Goal: Information Seeking & Learning: Learn about a topic

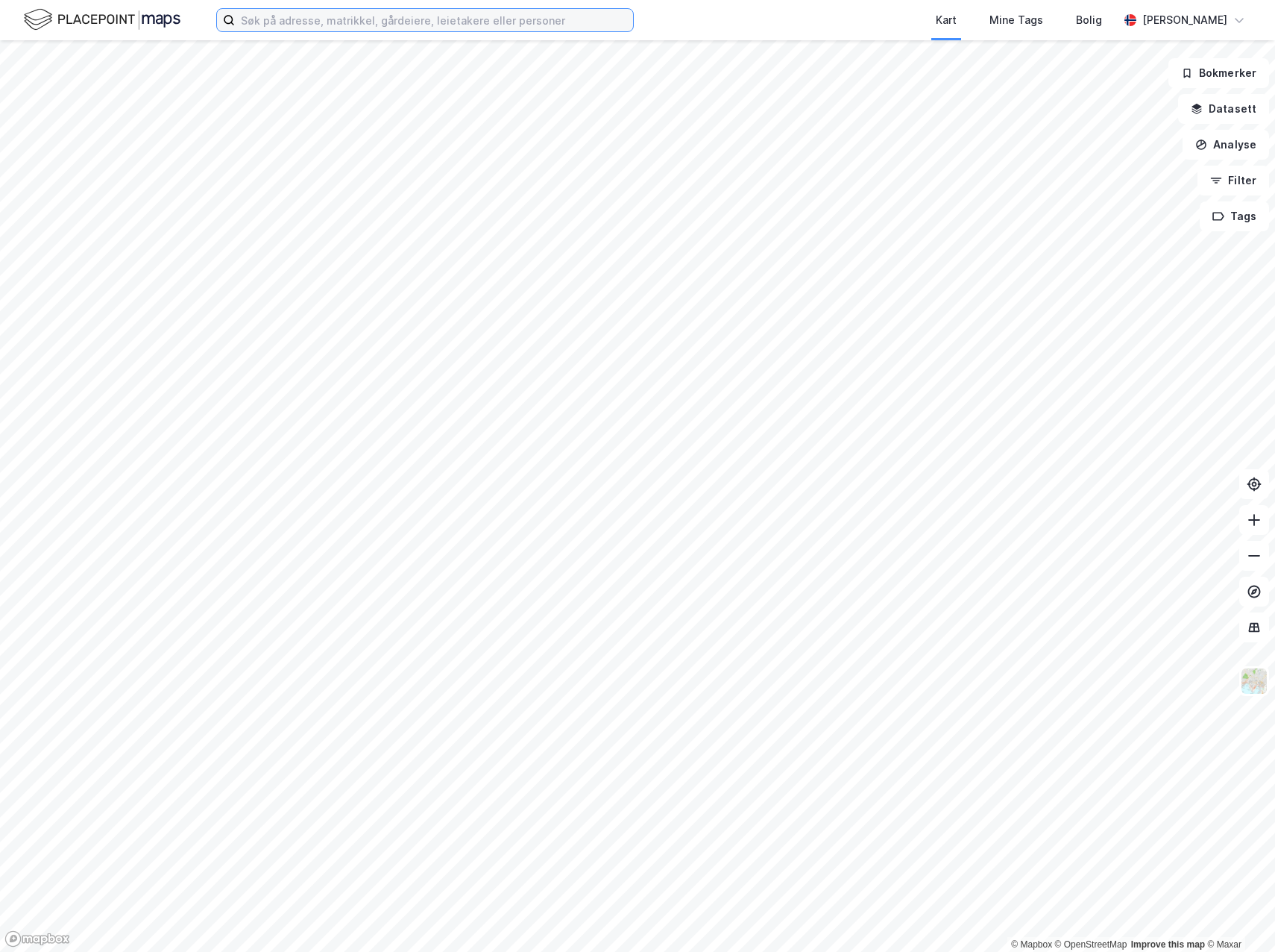
click at [388, 24] on input at bounding box center [433, 20] width 398 height 23
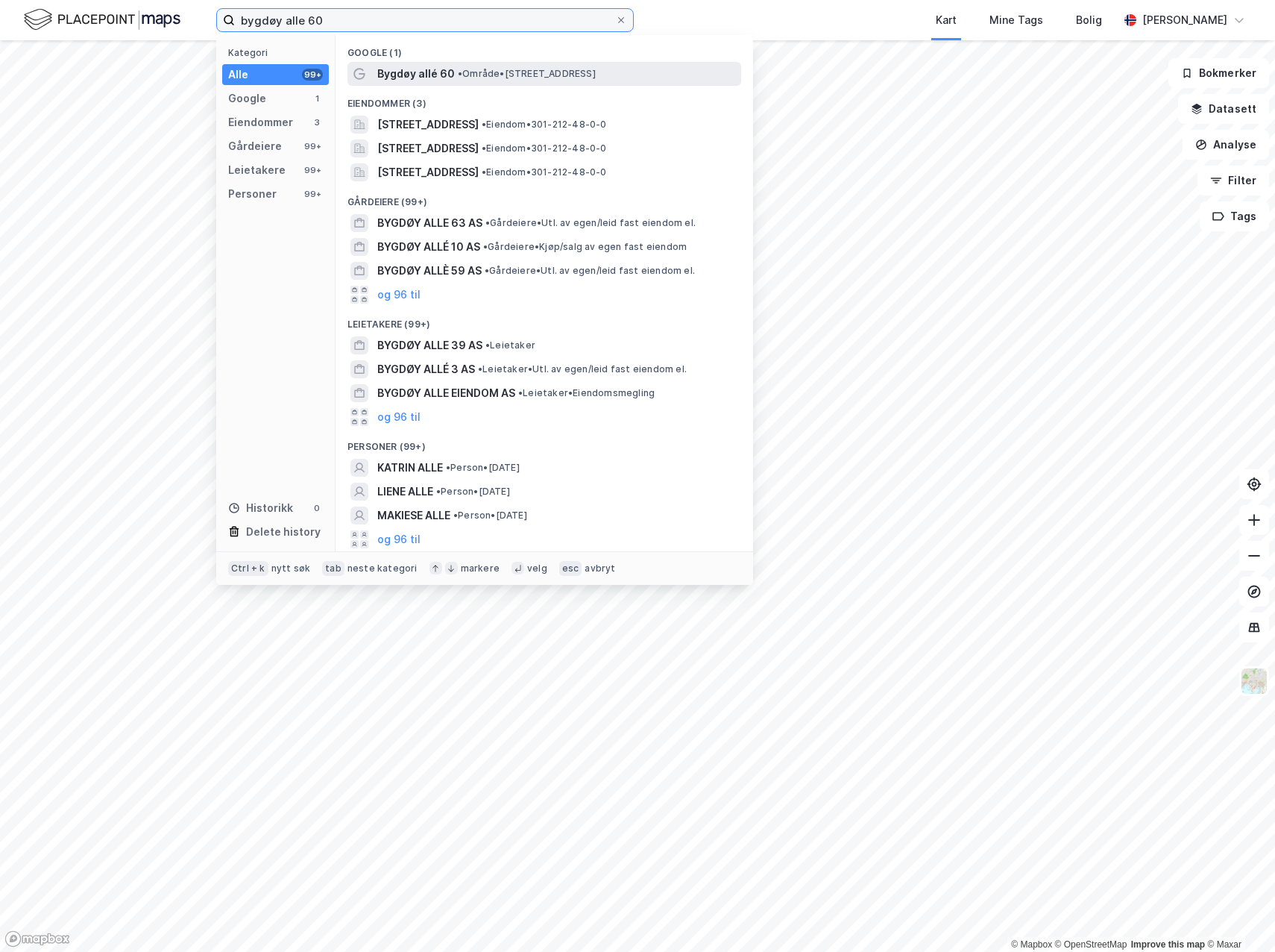
type input "bygdøy alle 60"
click at [419, 68] on span "Bygdøy allé 60" at bounding box center [416, 74] width 78 height 18
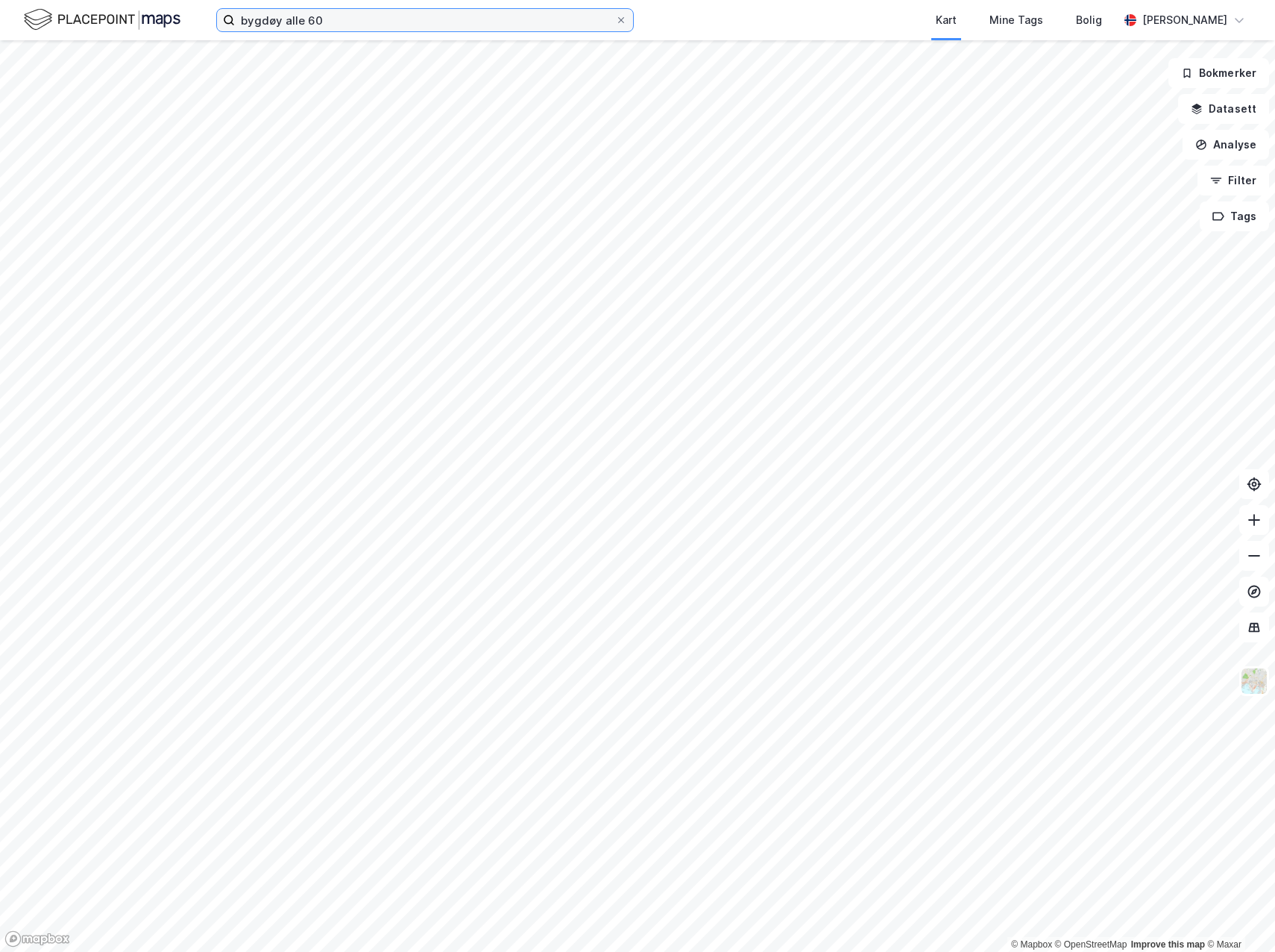
click at [343, 24] on input "bygdøy alle 60" at bounding box center [424, 20] width 381 height 23
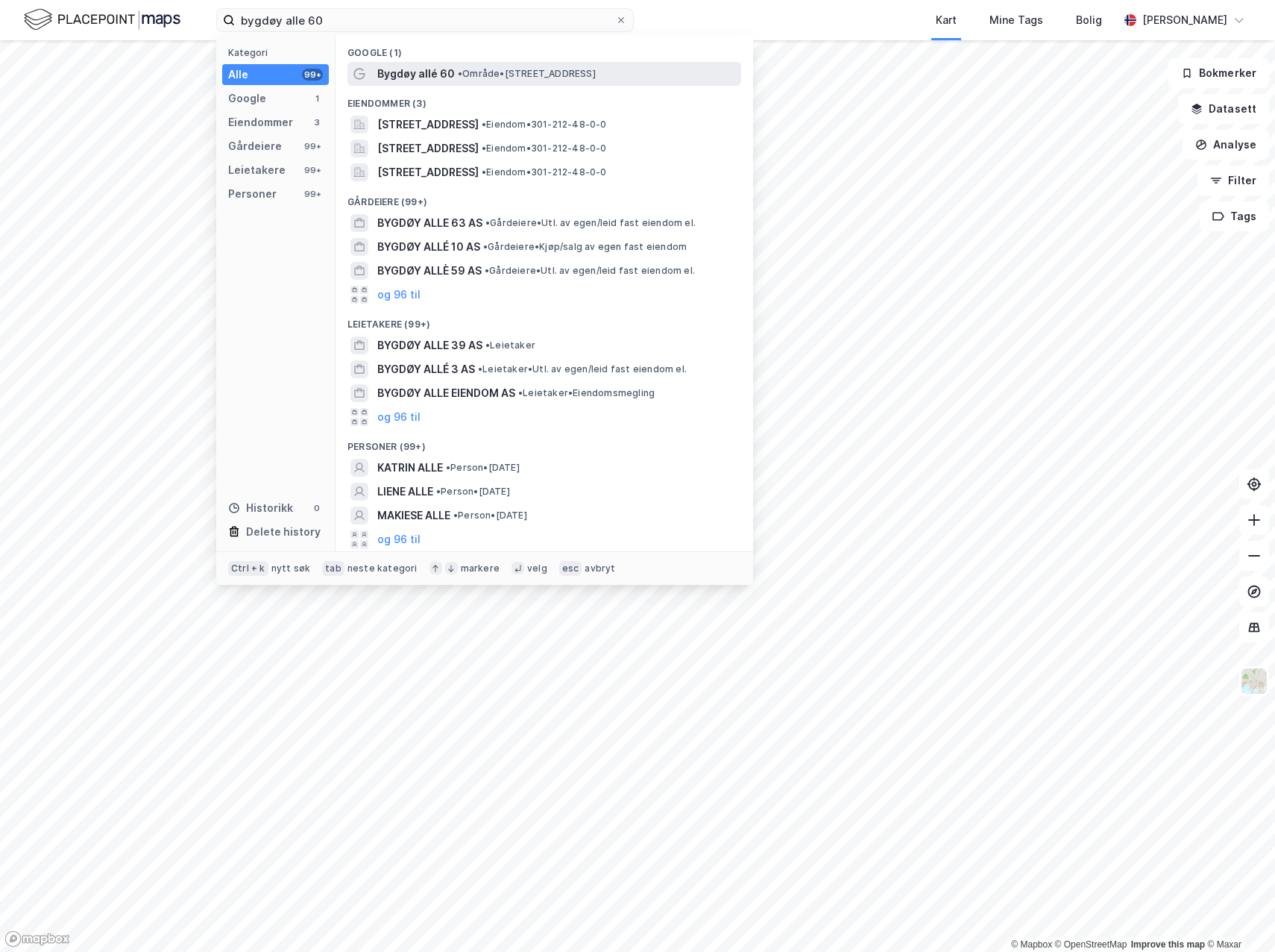
click at [425, 72] on span "Bygdøy allé 60" at bounding box center [416, 74] width 78 height 18
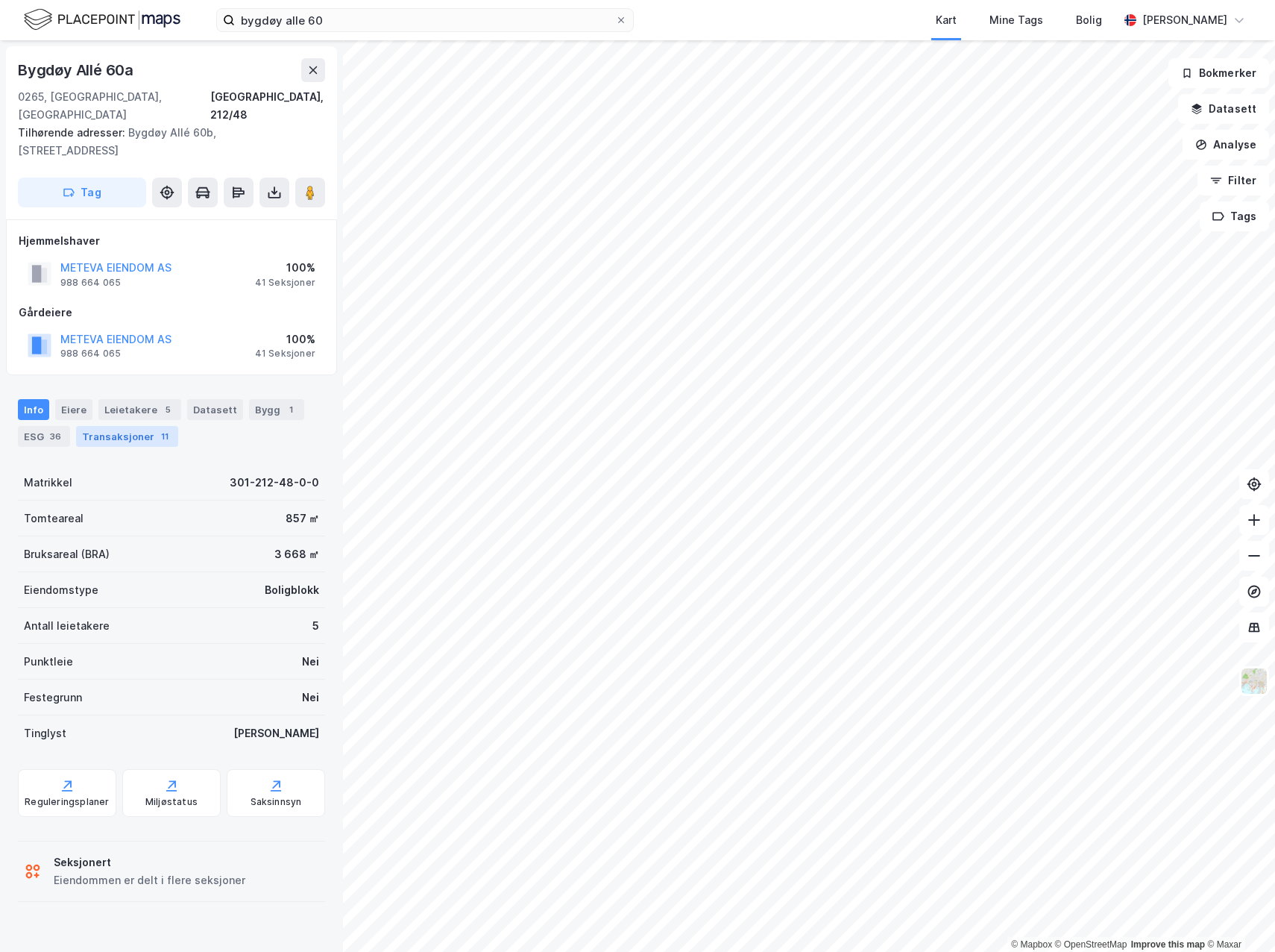
click at [151, 426] on div "Transaksjoner 11" at bounding box center [127, 436] width 102 height 21
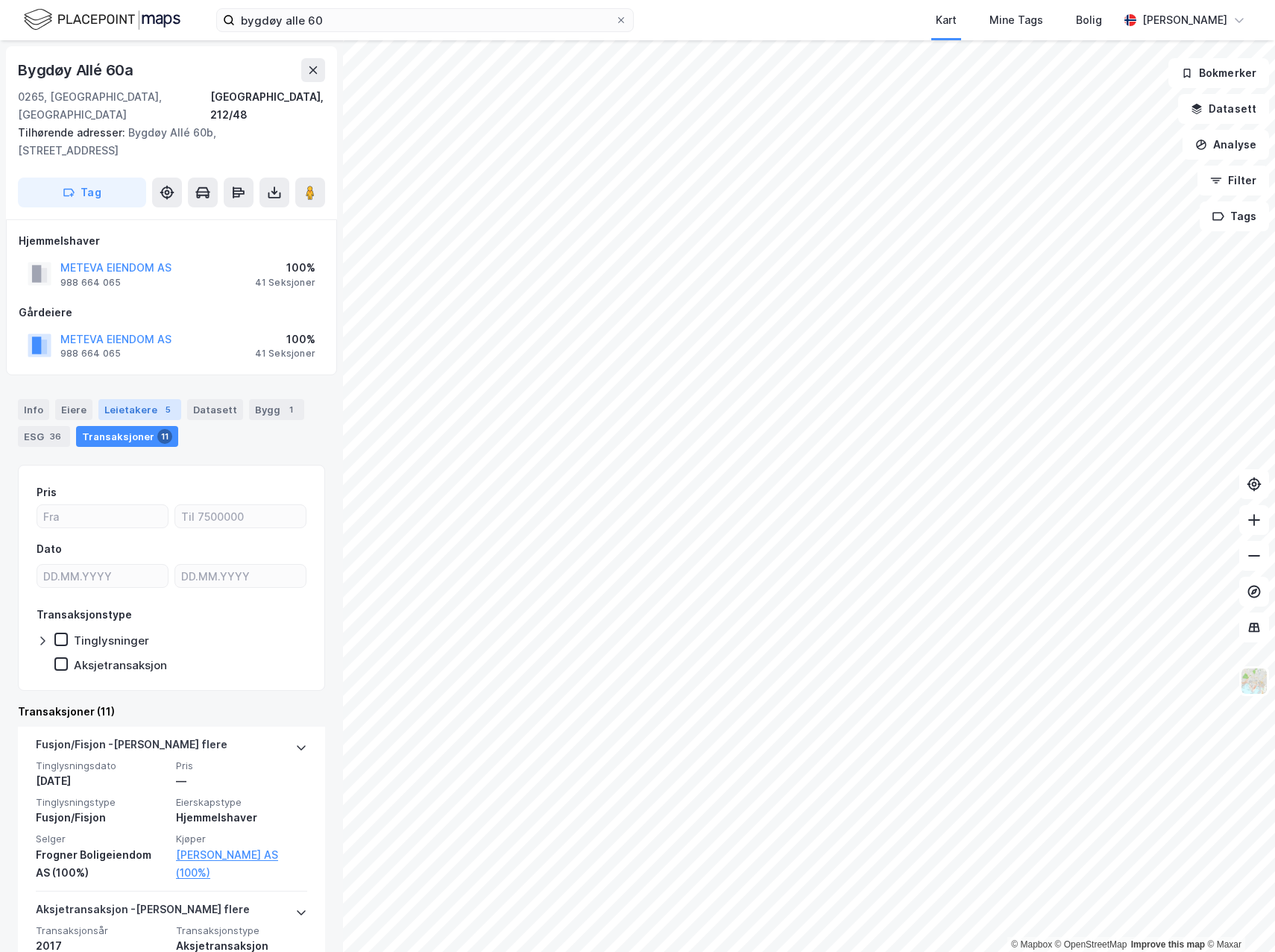
click at [160, 402] on div "5" at bounding box center [167, 409] width 15 height 15
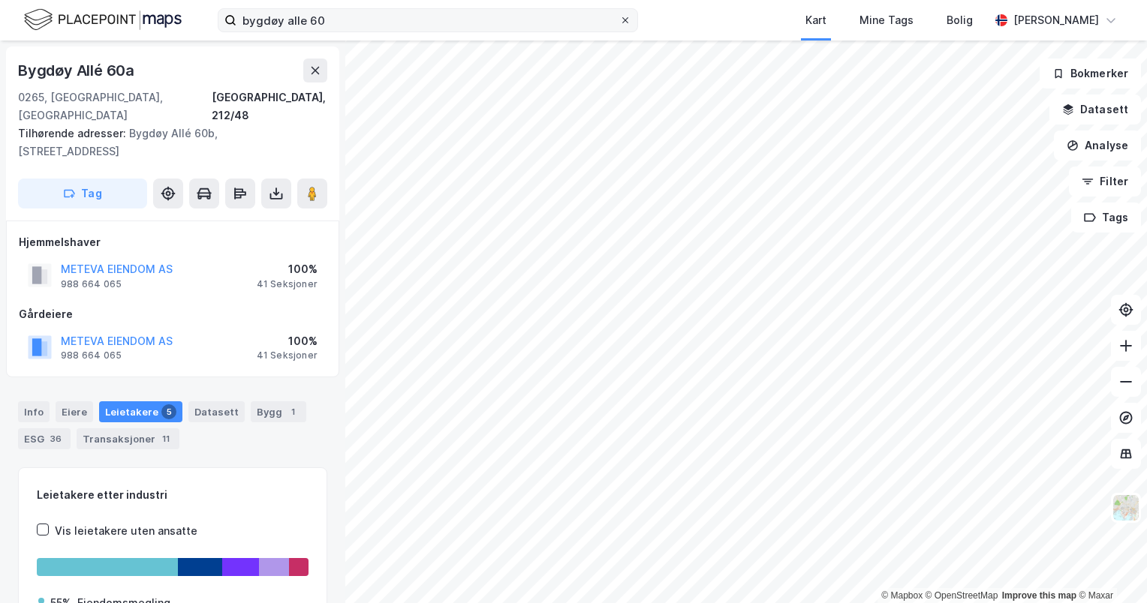
click at [621, 18] on icon at bounding box center [625, 20] width 9 height 9
click at [619, 18] on input "bygdøy alle 60" at bounding box center [427, 20] width 383 height 23
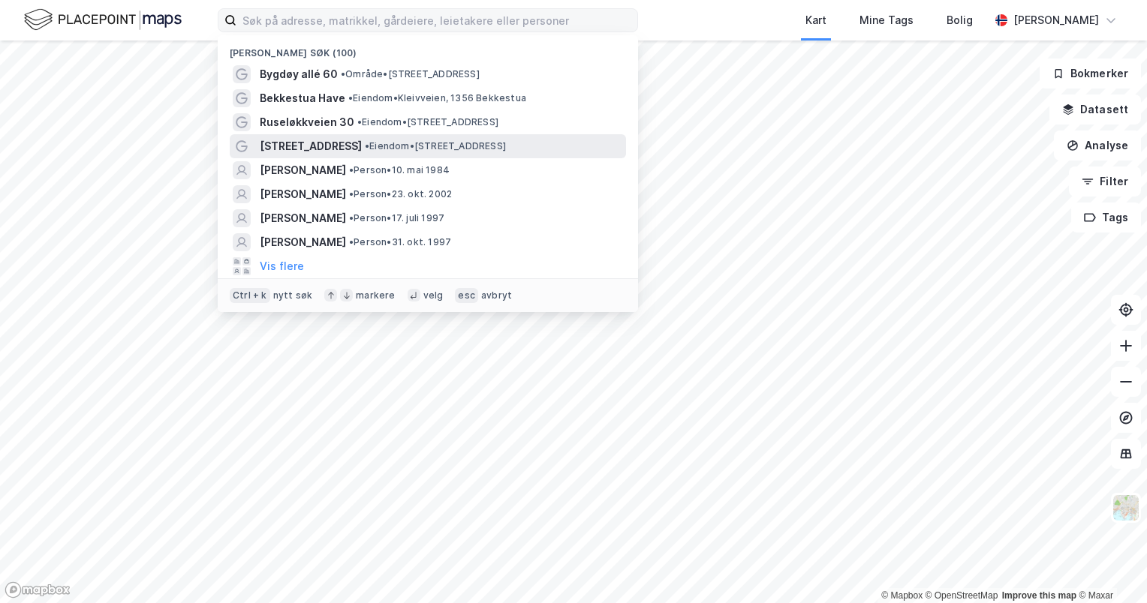
click at [382, 152] on div "[STREET_ADDRESS] • Eiendom • [STREET_ADDRESS]" at bounding box center [441, 146] width 363 height 18
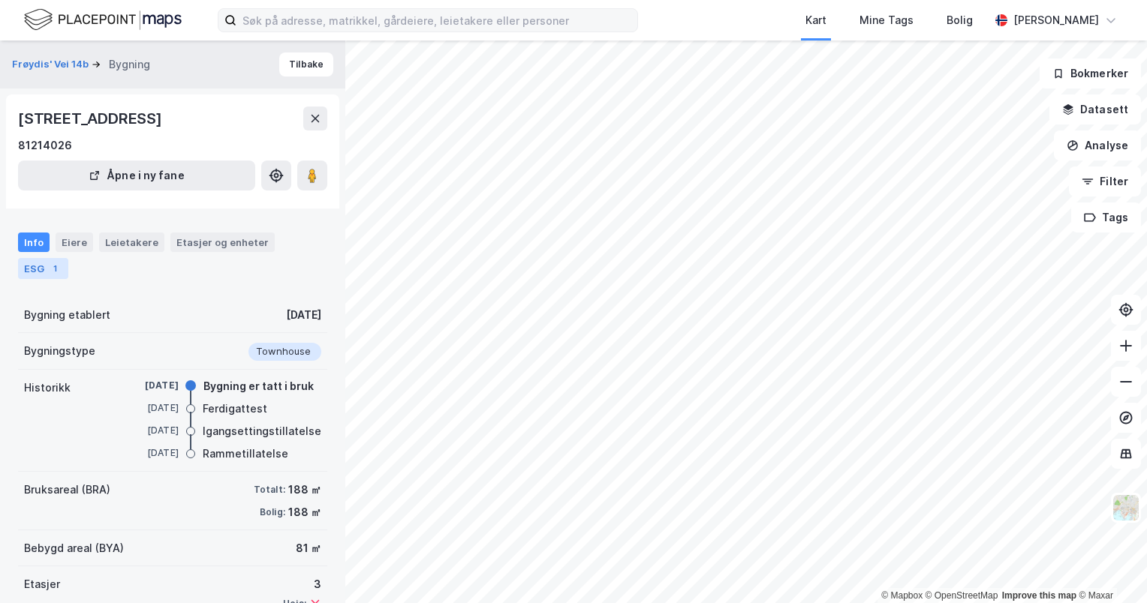
click at [24, 263] on div "ESG 1" at bounding box center [43, 268] width 50 height 21
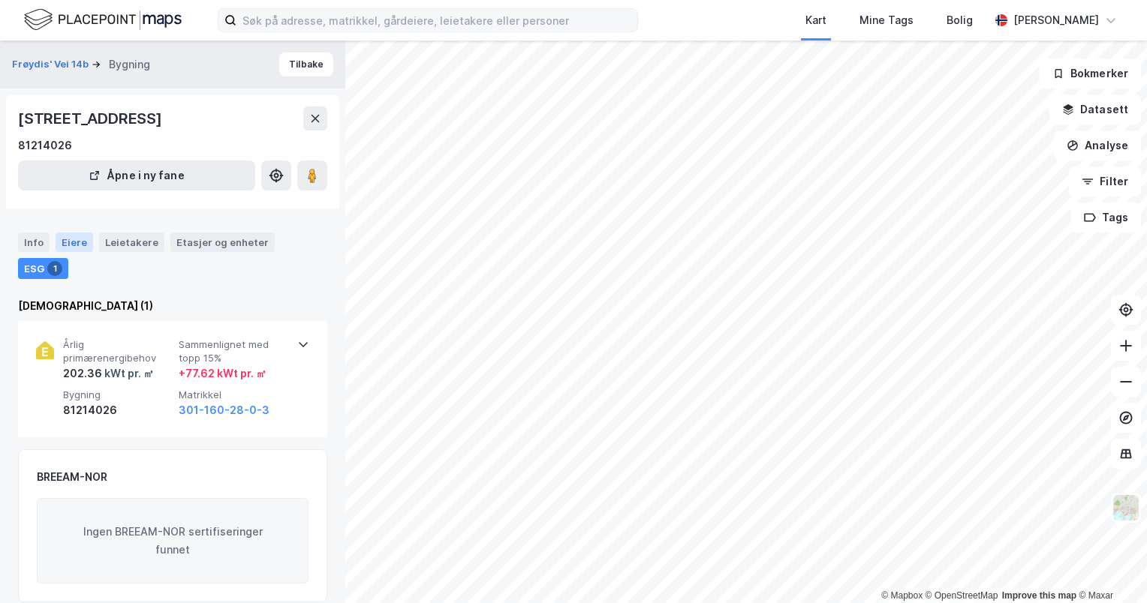
click at [62, 246] on div "Eiere" at bounding box center [75, 243] width 38 height 20
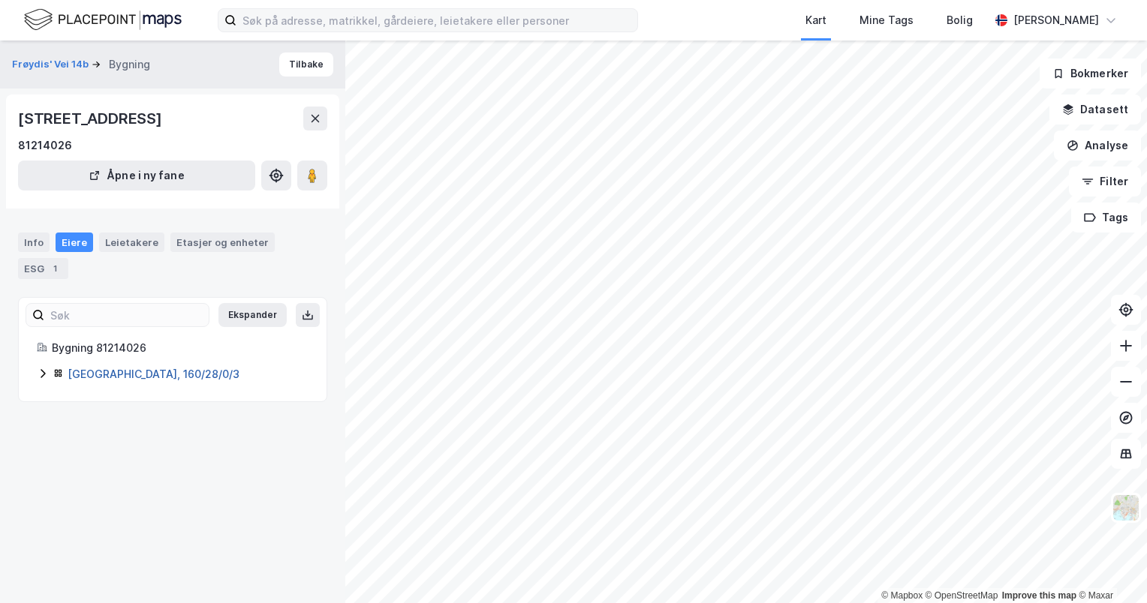
click at [99, 374] on link "[GEOGRAPHIC_DATA], 160/28/0/3" at bounding box center [154, 374] width 172 height 13
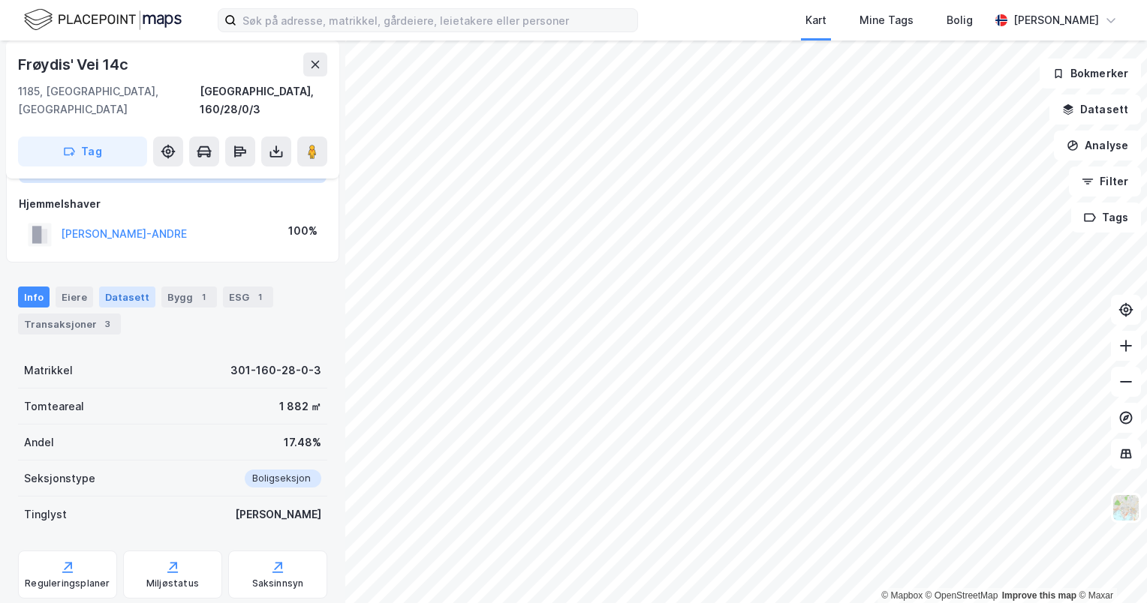
scroll to position [149, 0]
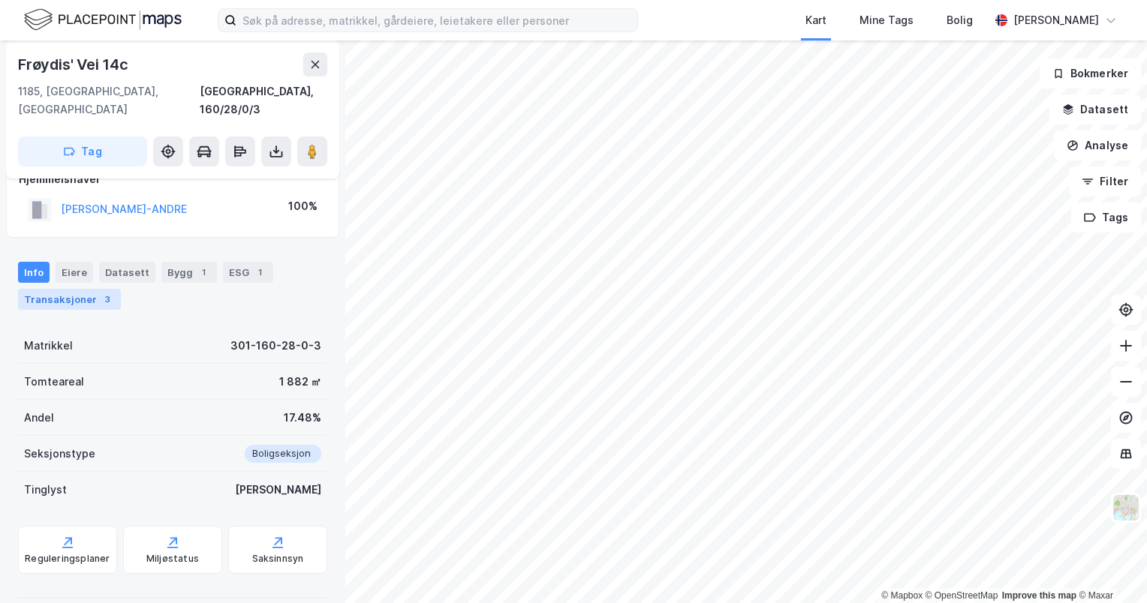
click at [106, 289] on div "Transaksjoner 3" at bounding box center [69, 299] width 103 height 21
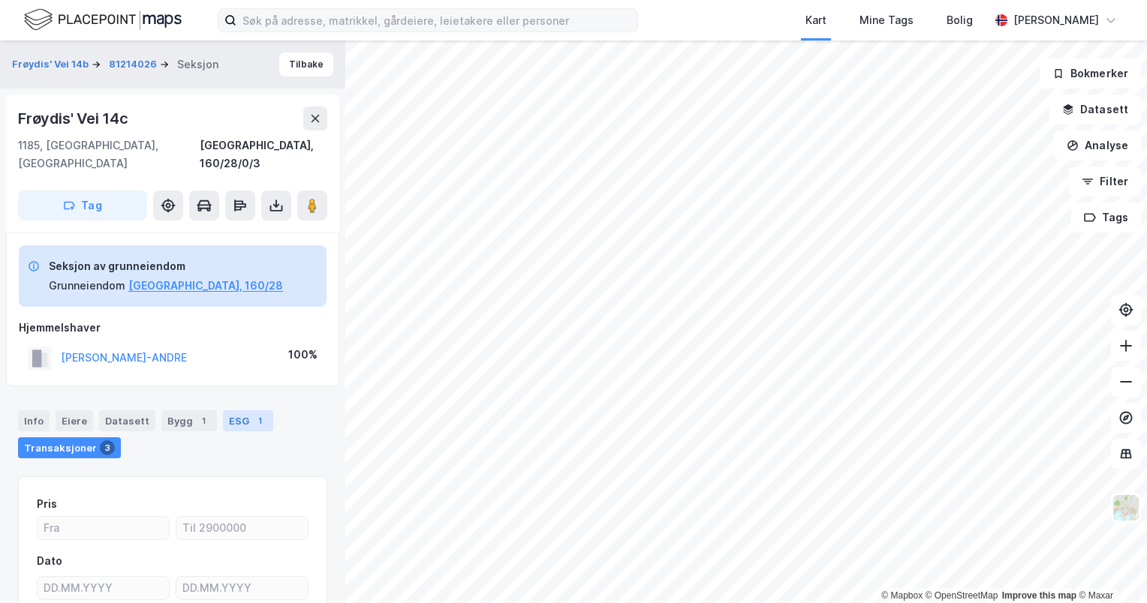
click at [223, 411] on div "ESG 1" at bounding box center [248, 421] width 50 height 21
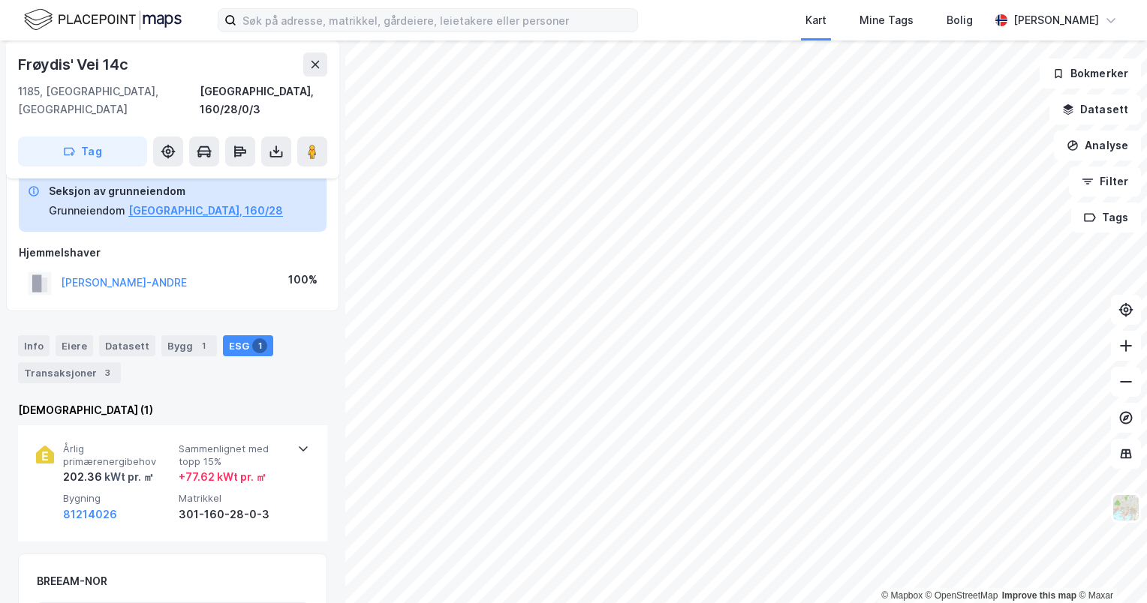
click at [192, 345] on div "Info Eiere Datasett Bygg 1 ESG 1 Transaksjoner 3" at bounding box center [172, 360] width 309 height 48
click at [191, 336] on div "Bygg 1" at bounding box center [189, 346] width 56 height 21
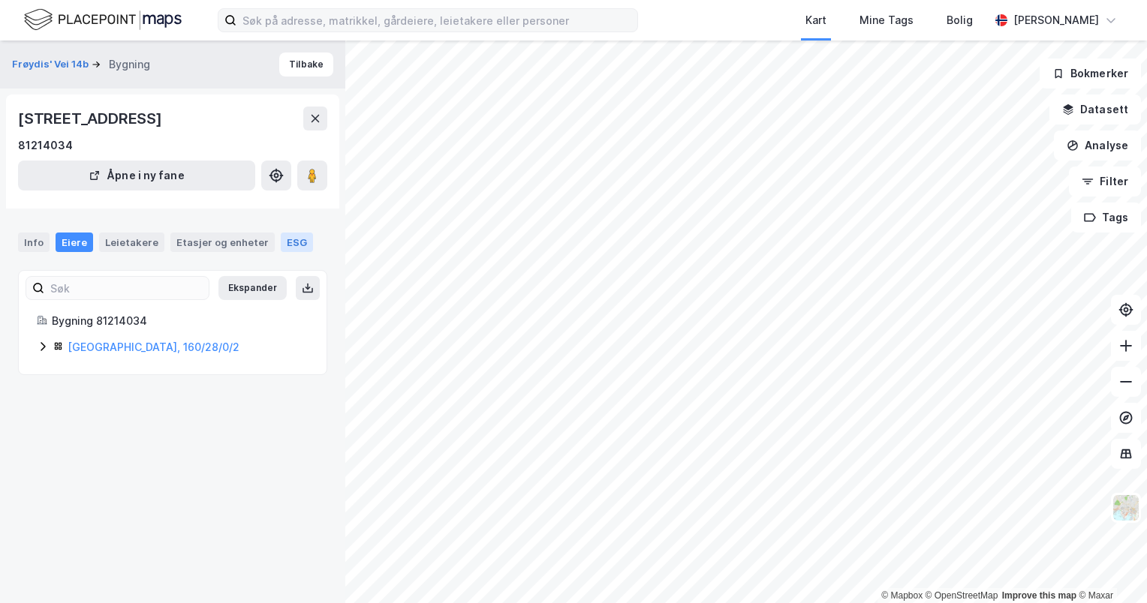
click at [285, 241] on div "ESG" at bounding box center [297, 243] width 32 height 20
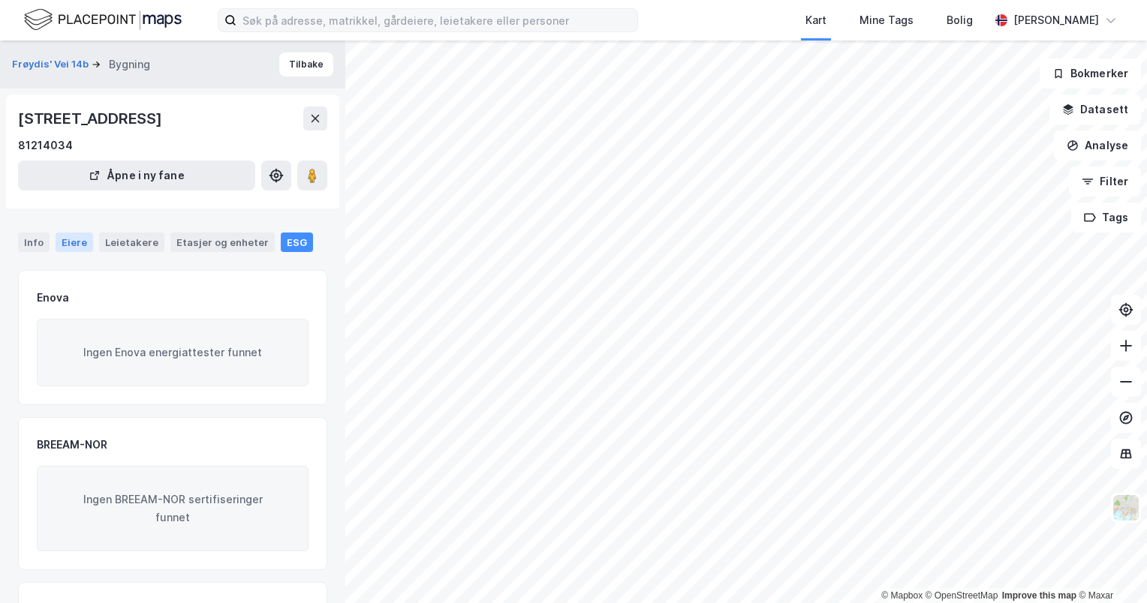
click at [78, 243] on div "Eiere" at bounding box center [75, 243] width 38 height 20
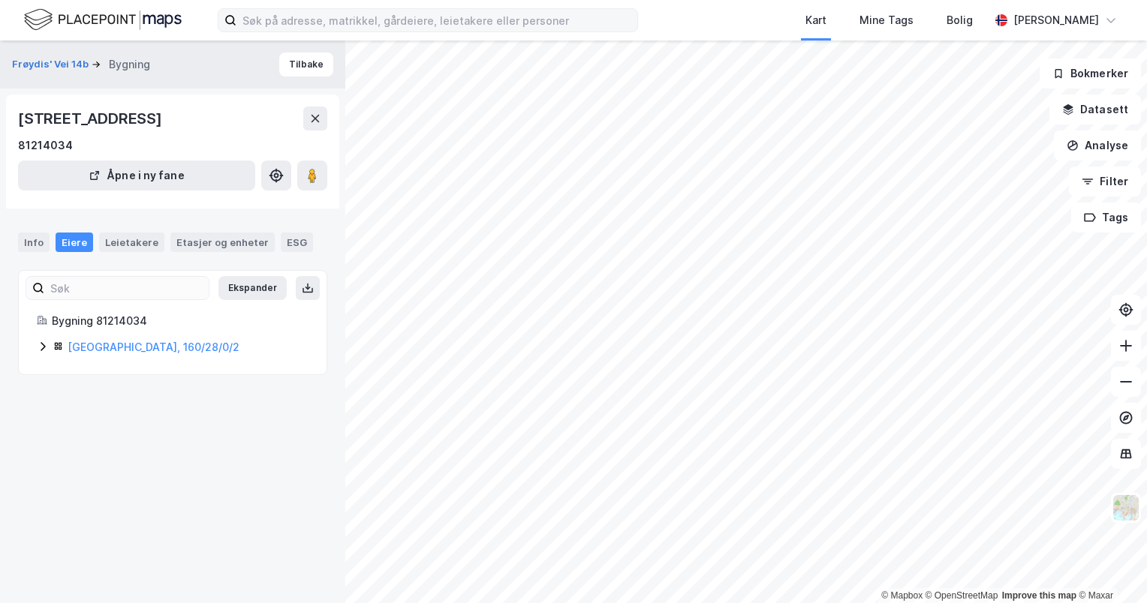
click at [48, 346] on icon at bounding box center [43, 347] width 12 height 12
click at [90, 342] on link "[GEOGRAPHIC_DATA], 160/28/0/2" at bounding box center [154, 347] width 172 height 13
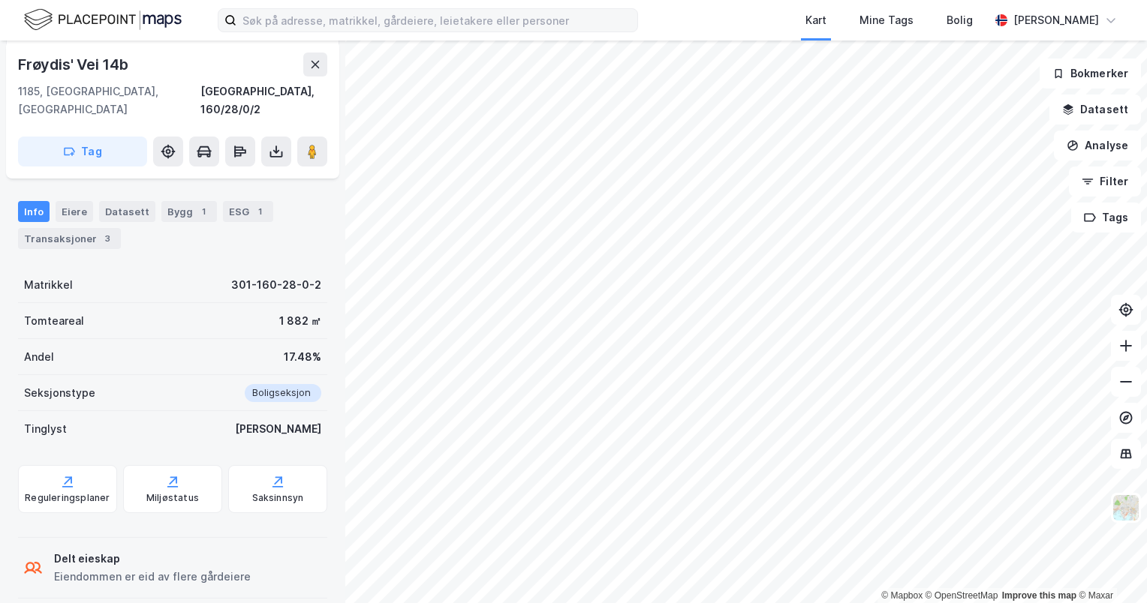
scroll to position [90, 0]
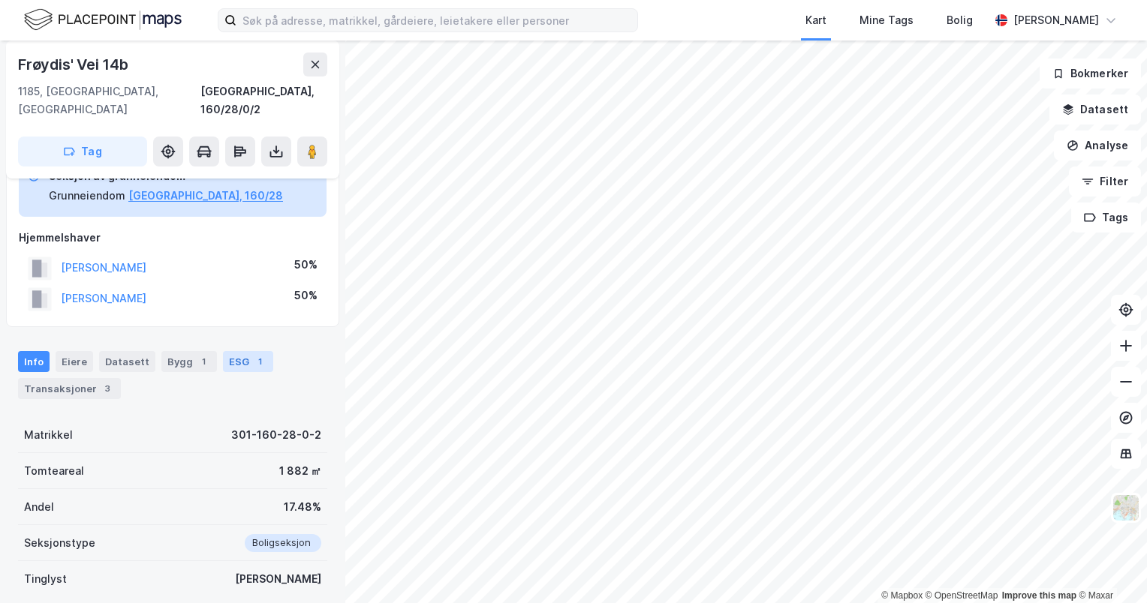
click at [243, 351] on div "ESG 1" at bounding box center [248, 361] width 50 height 21
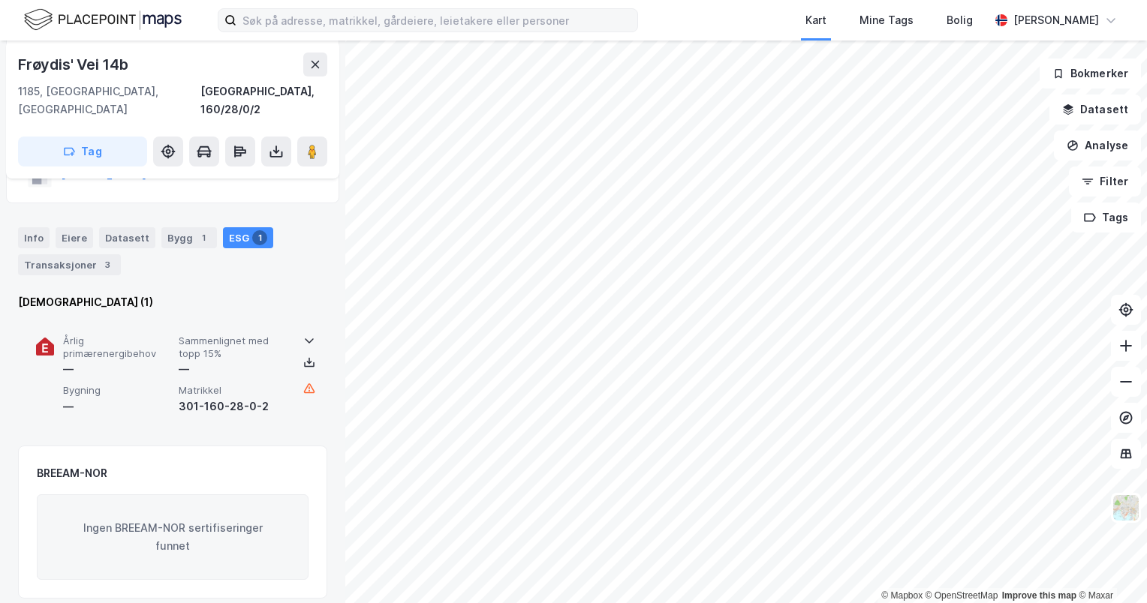
scroll to position [225, 0]
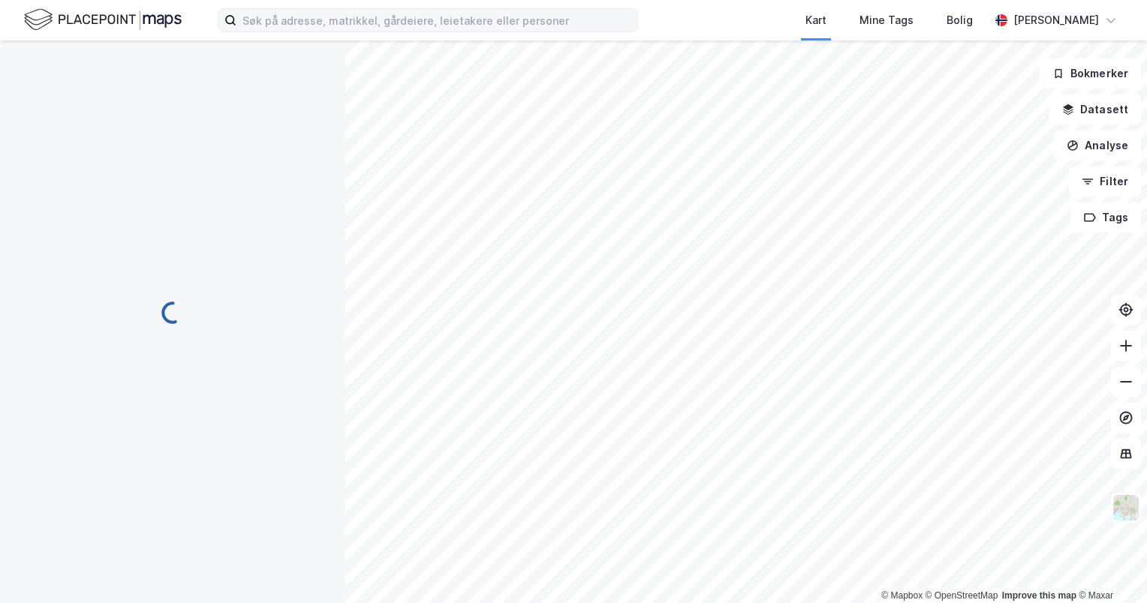
scroll to position [225, 0]
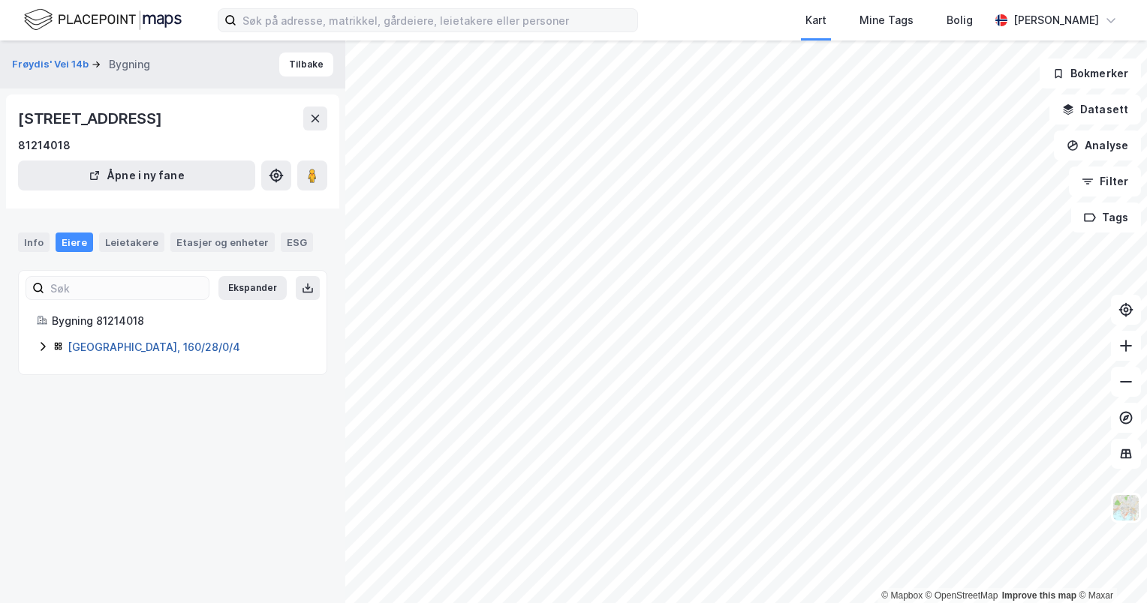
click at [99, 345] on link "[GEOGRAPHIC_DATA], 160/28/0/4" at bounding box center [154, 347] width 173 height 13
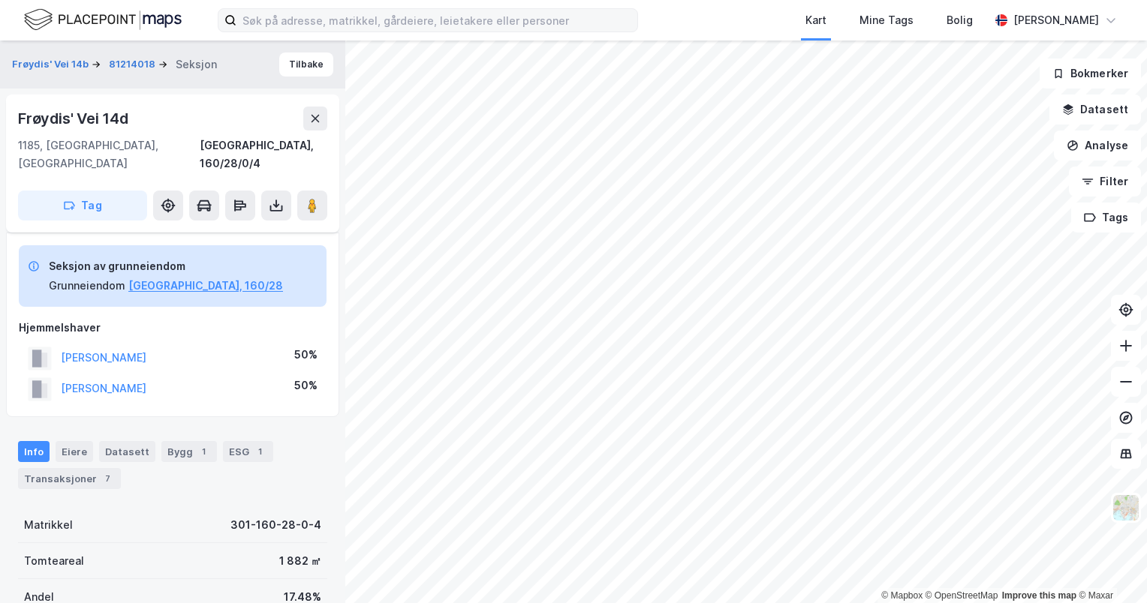
scroll to position [225, 0]
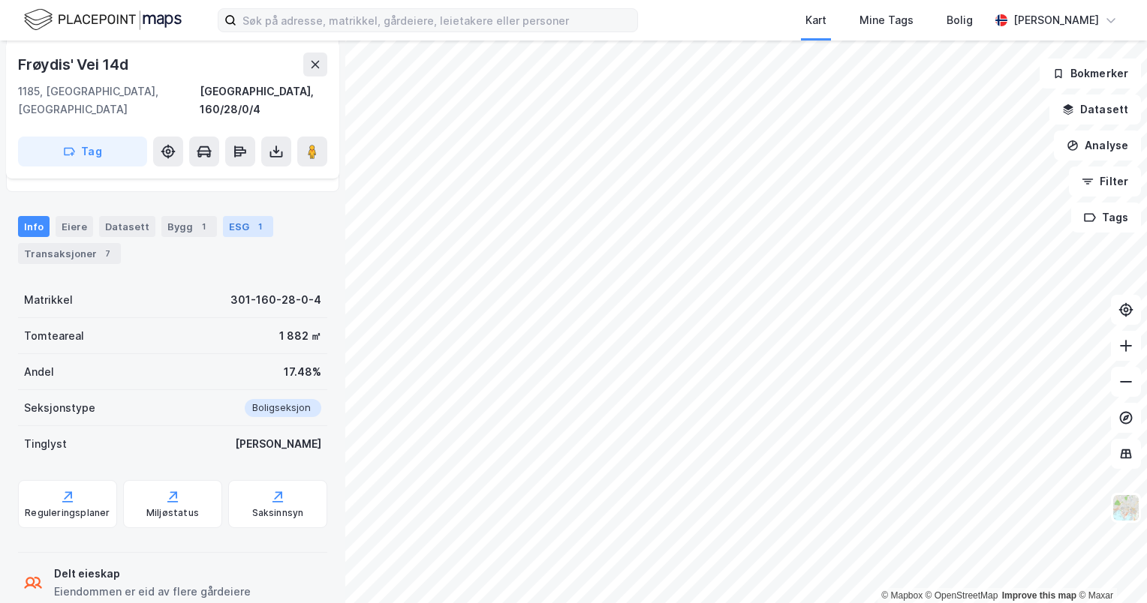
click at [228, 216] on div "ESG 1" at bounding box center [248, 226] width 50 height 21
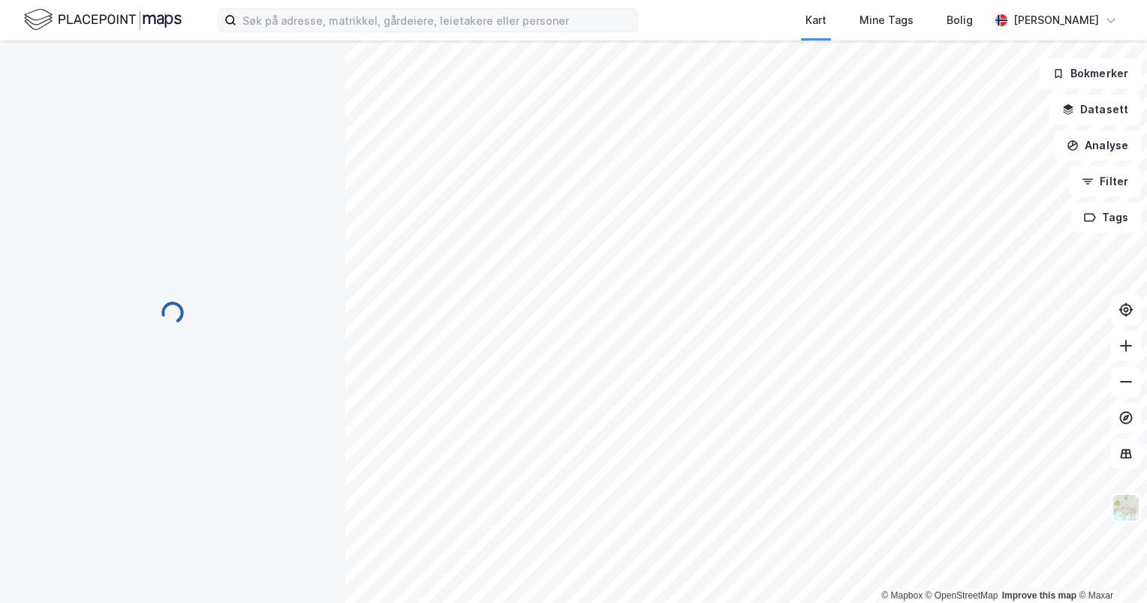
scroll to position [8, 0]
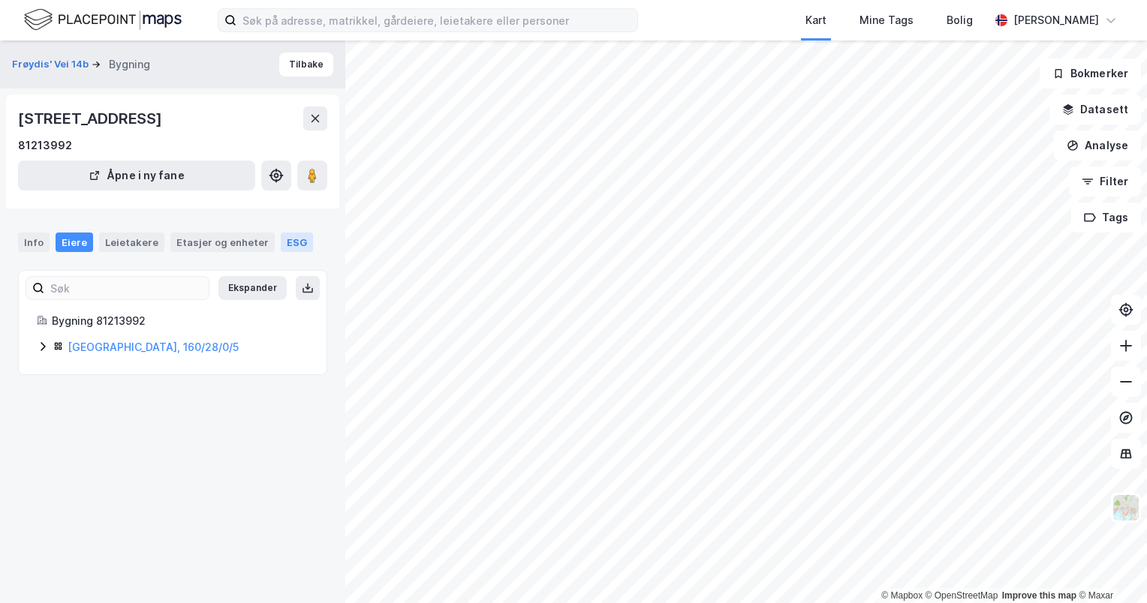
click at [282, 247] on div "ESG" at bounding box center [297, 243] width 32 height 20
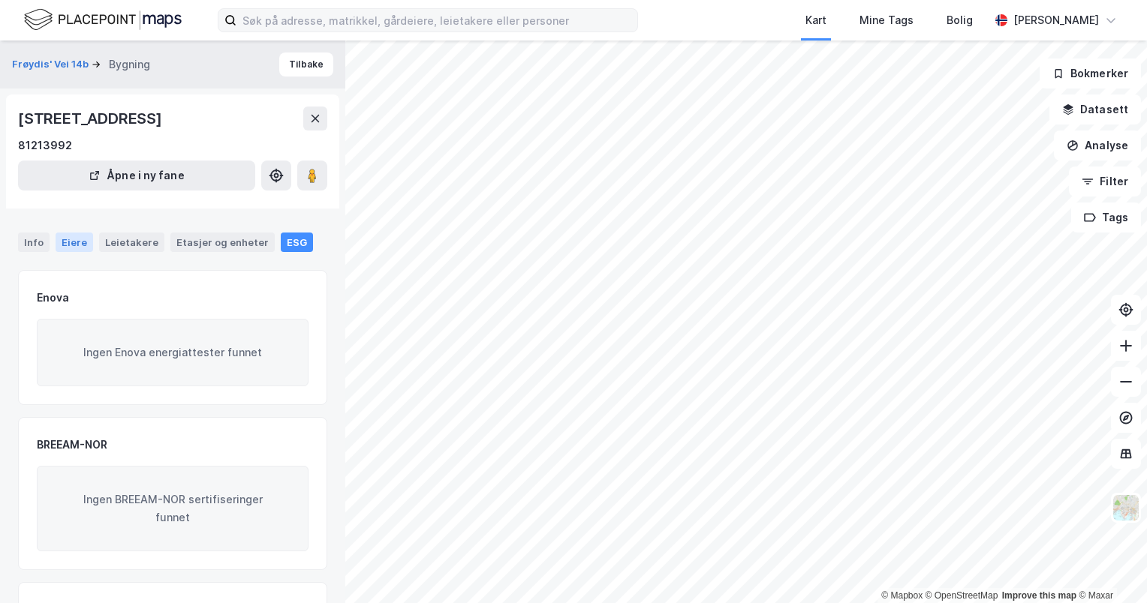
click at [78, 243] on div "Eiere" at bounding box center [75, 243] width 38 height 20
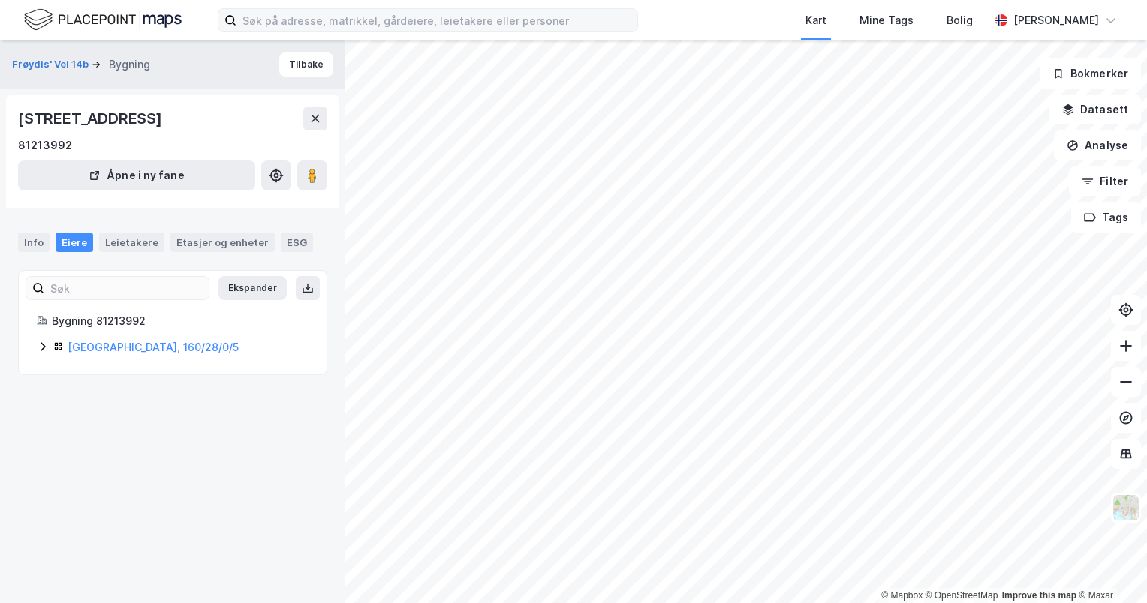
click at [45, 343] on icon at bounding box center [43, 347] width 12 height 12
click at [118, 342] on link "[GEOGRAPHIC_DATA], 160/28/0/5" at bounding box center [153, 347] width 171 height 13
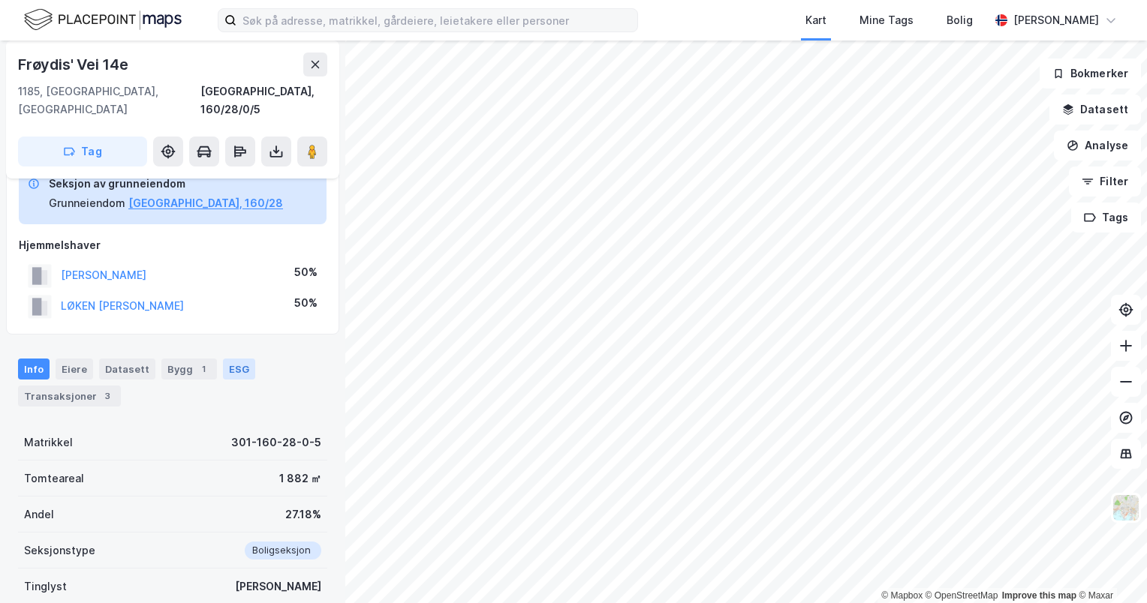
click at [237, 359] on div "ESG" at bounding box center [239, 369] width 32 height 21
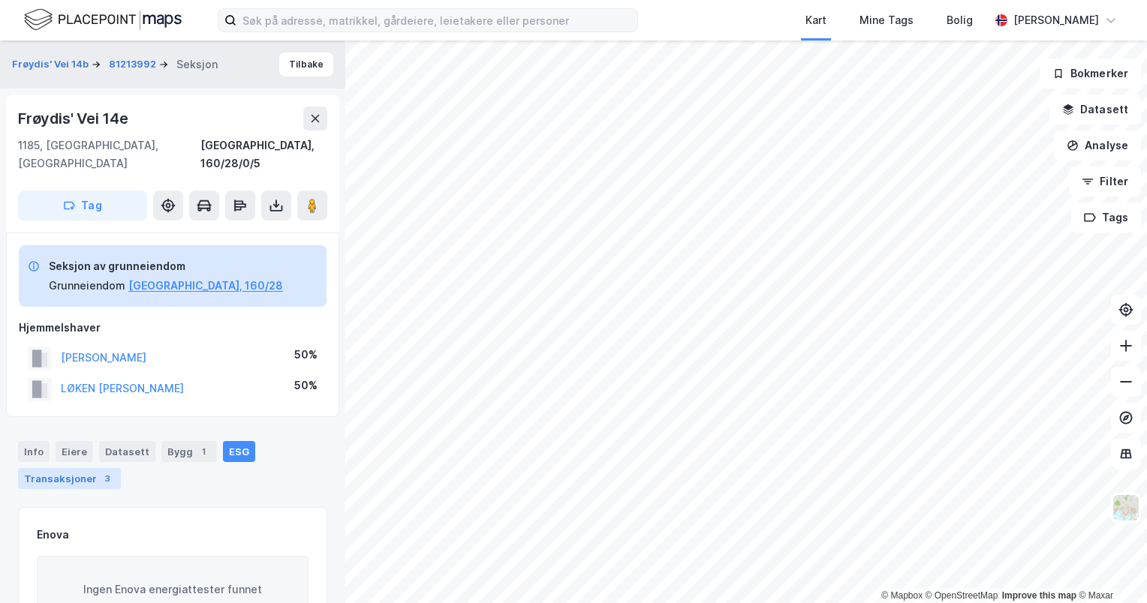
click at [35, 468] on div "Transaksjoner 3" at bounding box center [69, 478] width 103 height 21
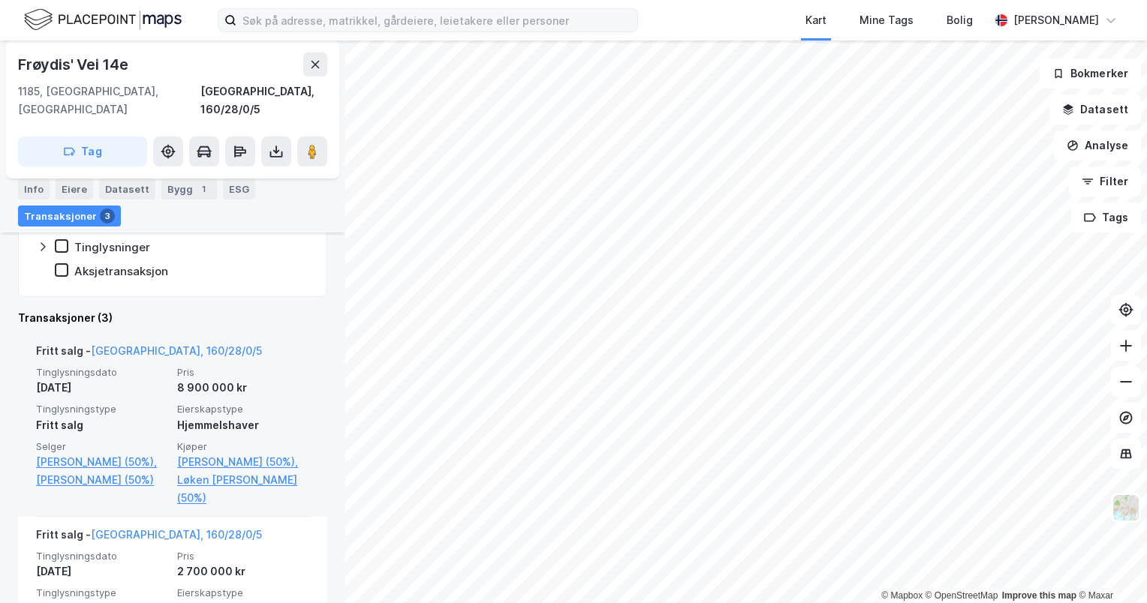
scroll to position [417, 0]
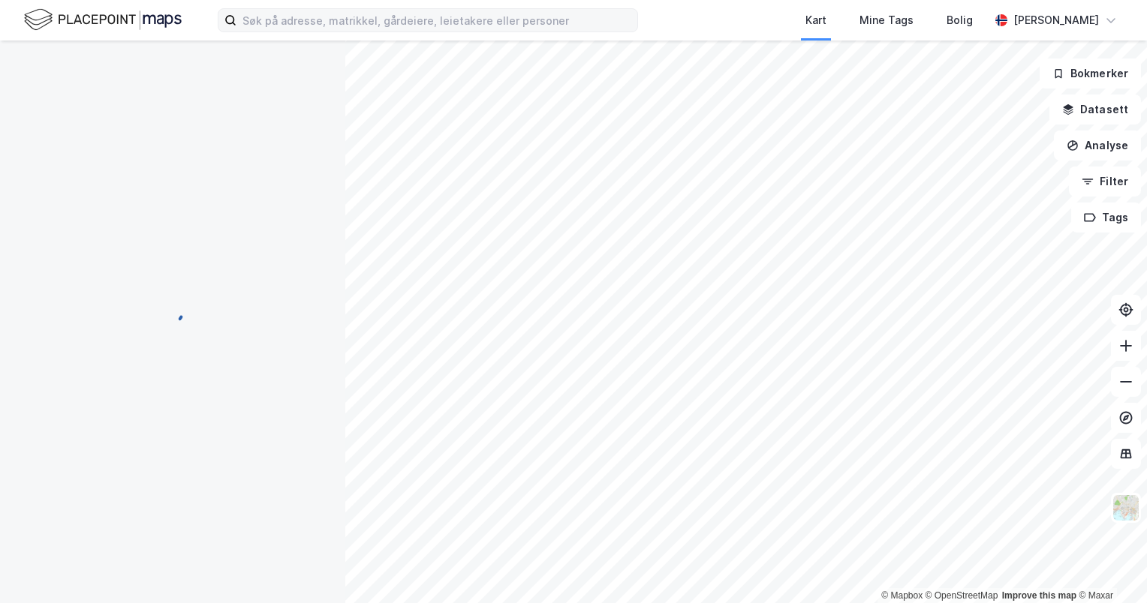
scroll to position [156, 0]
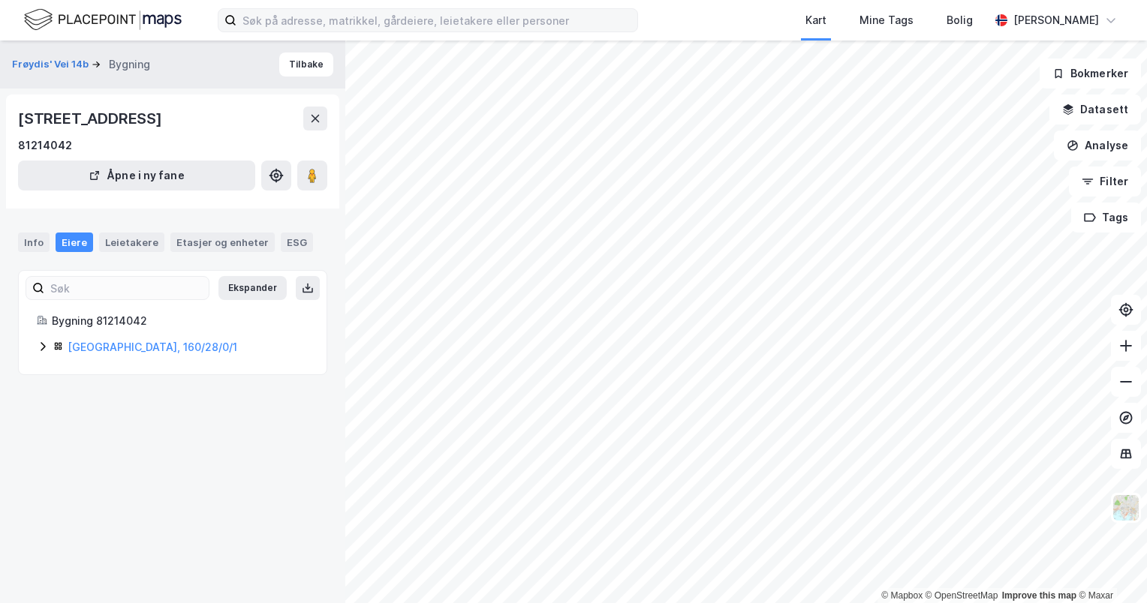
click at [107, 339] on div "[GEOGRAPHIC_DATA], 160/28/0/1" at bounding box center [188, 348] width 241 height 18
click at [128, 342] on link "[GEOGRAPHIC_DATA], 160/28/0/1" at bounding box center [153, 347] width 170 height 13
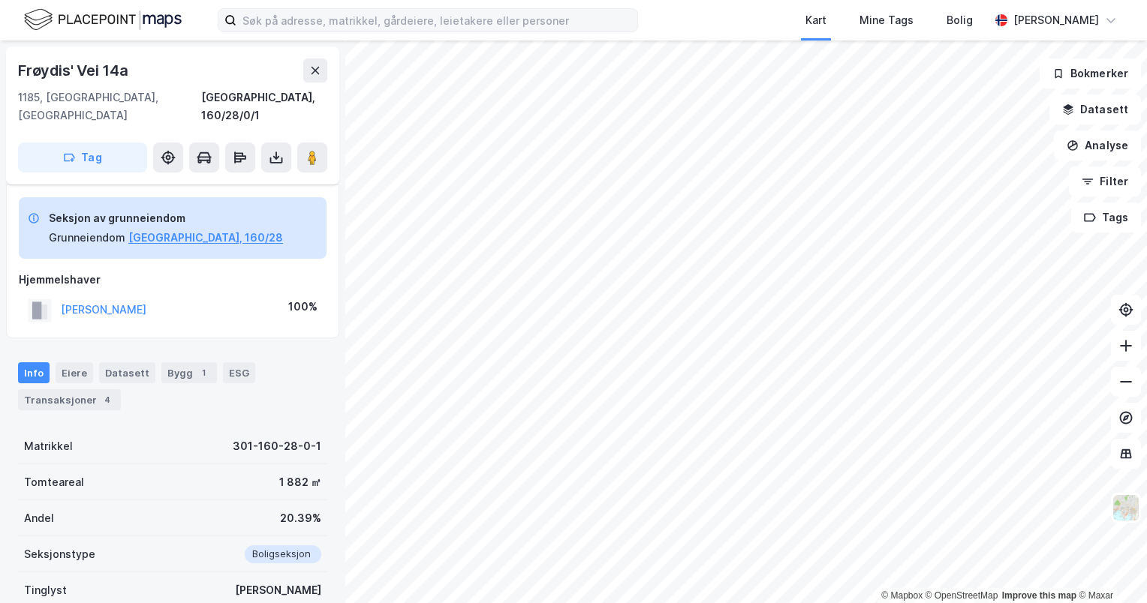
scroll to position [101, 0]
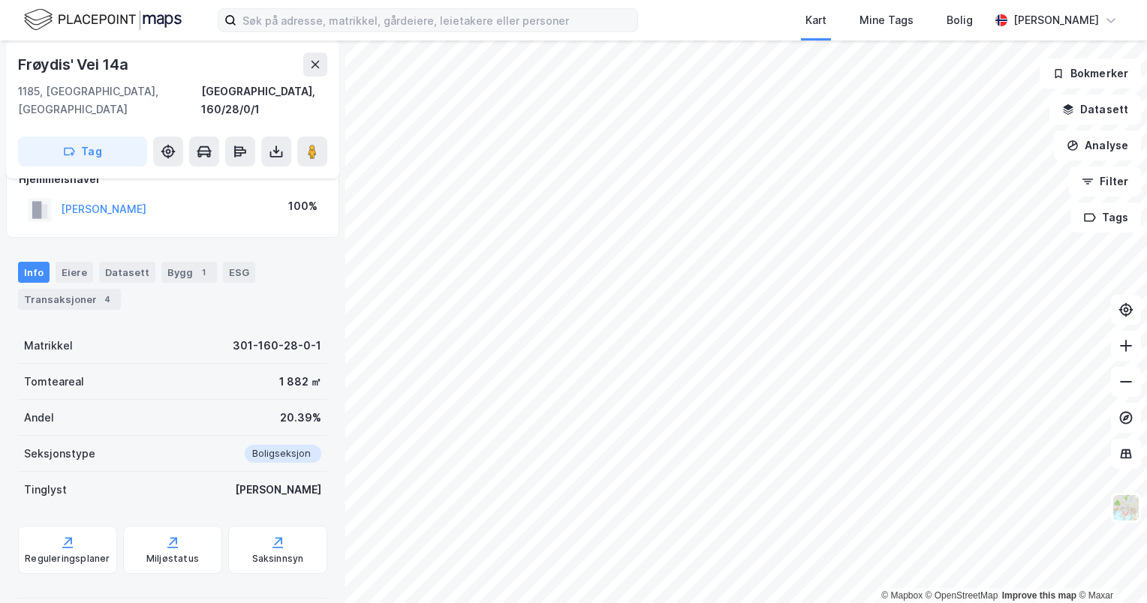
click at [92, 289] on div "Transaksjoner 4" at bounding box center [69, 299] width 103 height 21
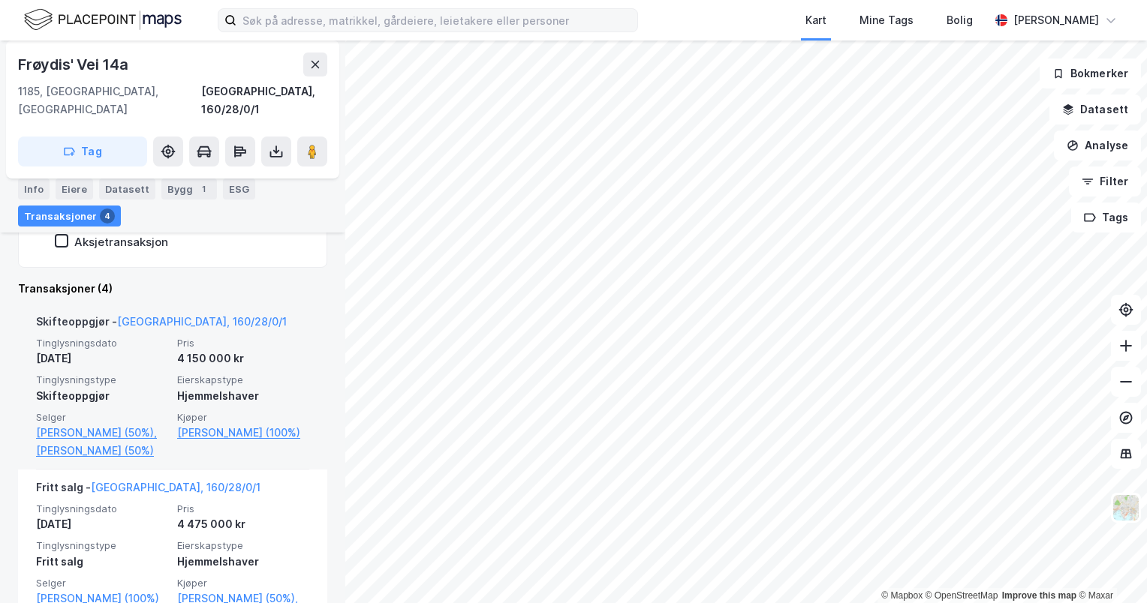
scroll to position [387, 0]
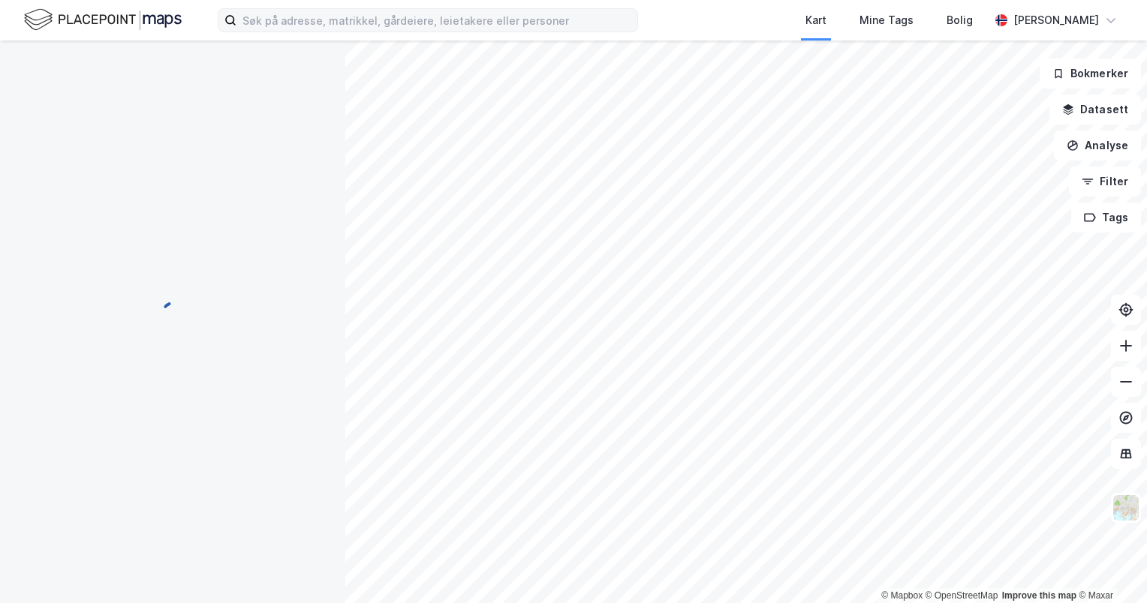
scroll to position [156, 0]
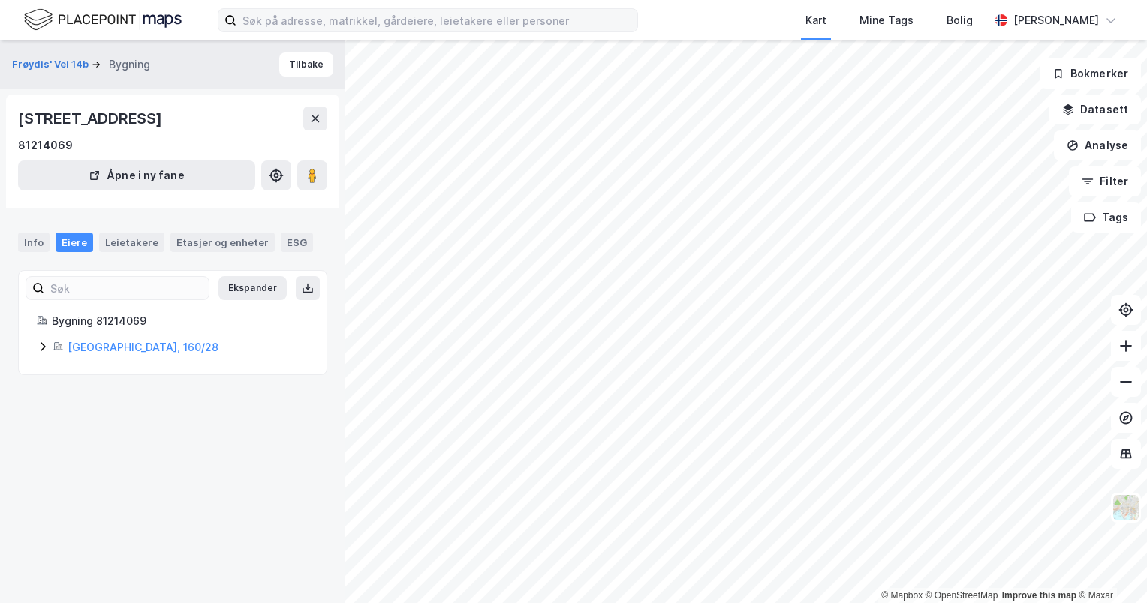
click at [103, 354] on div "[GEOGRAPHIC_DATA], 160/28" at bounding box center [188, 348] width 241 height 18
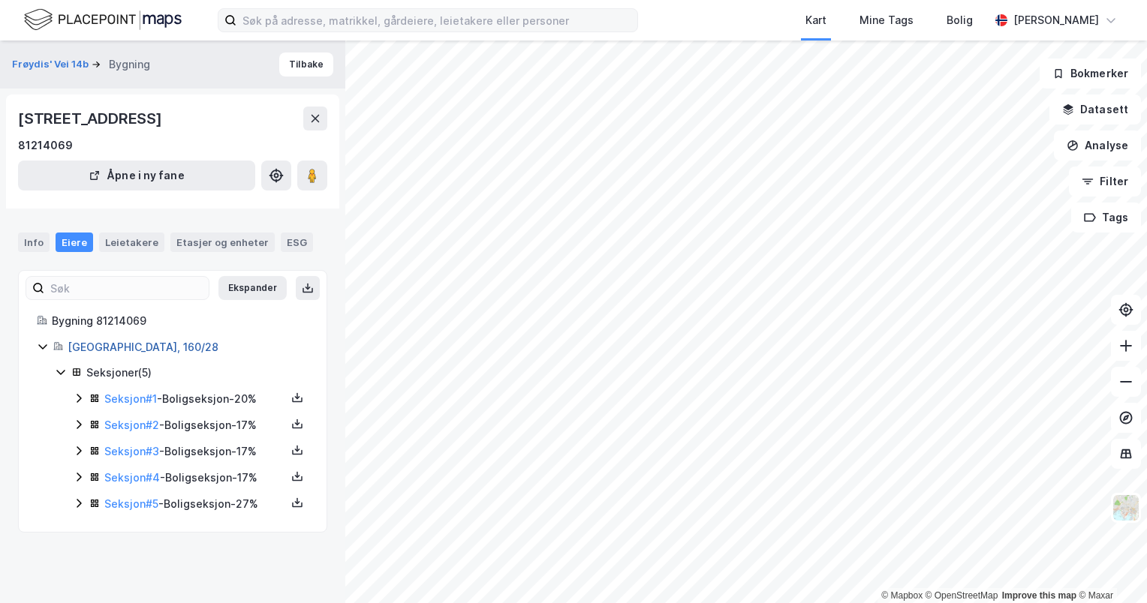
click at [97, 342] on link "[GEOGRAPHIC_DATA], 160/28" at bounding box center [143, 347] width 151 height 13
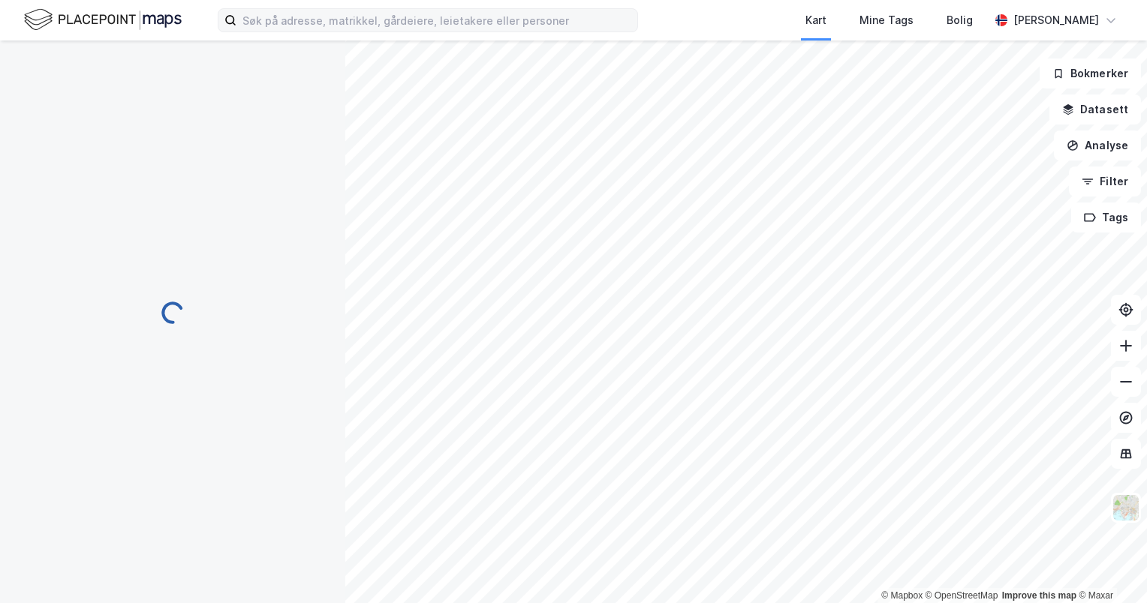
scroll to position [156, 0]
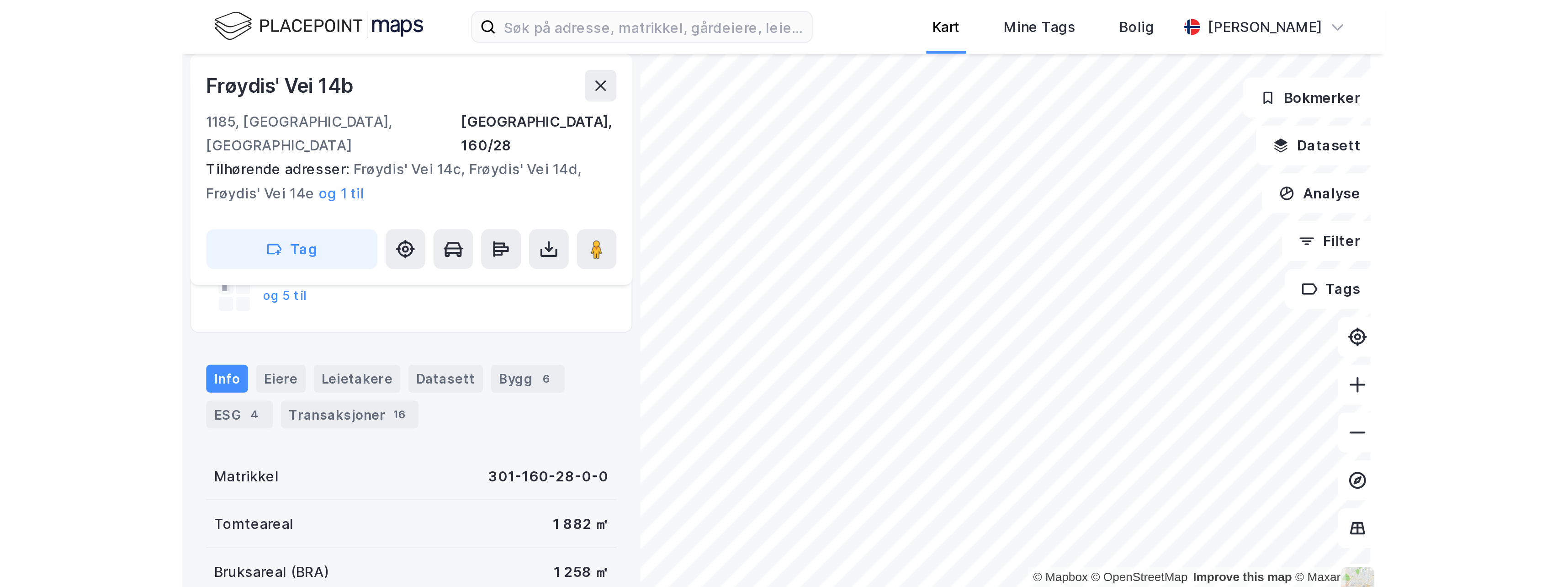
scroll to position [25, 0]
